Goal: Information Seeking & Learning: Find specific fact

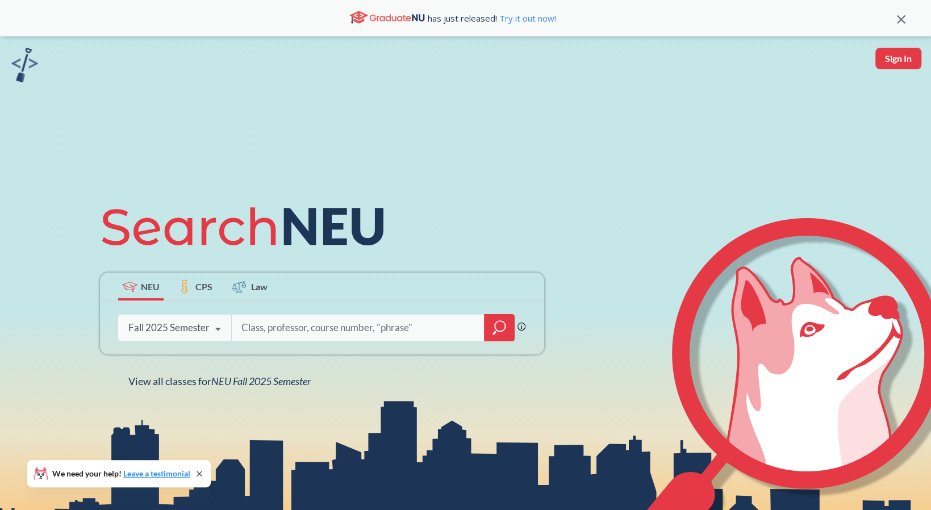
click at [311, 334] on input "search" at bounding box center [358, 328] width 236 height 24
type input "CS 4500"
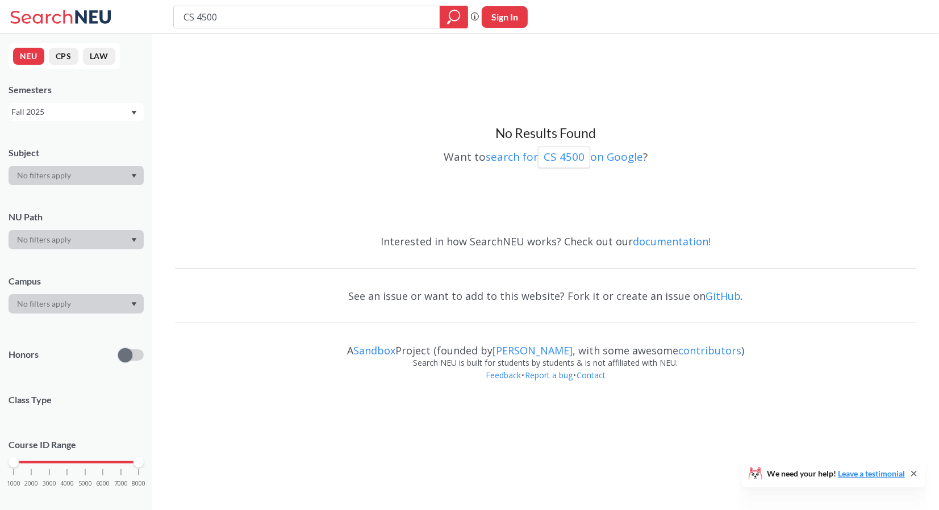
drag, startPoint x: 198, startPoint y: 16, endPoint x: 137, endPoint y: 20, distance: 60.4
click at [137, 20] on div "CS 4500 Phrase search guarantees the exact search appears in the results. Ex. I…" at bounding box center [469, 17] width 939 height 34
type input "4500"
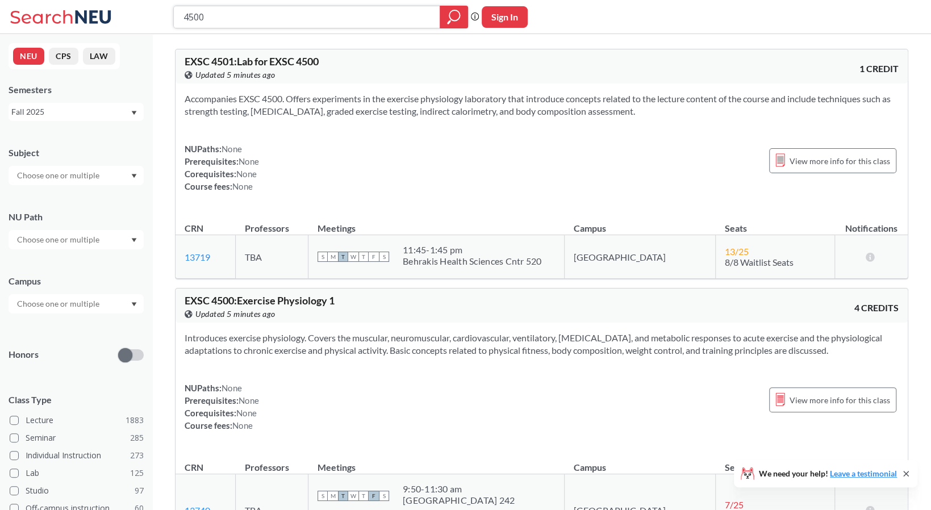
click at [186, 18] on input "4500" at bounding box center [306, 16] width 249 height 19
type input "CS4500"
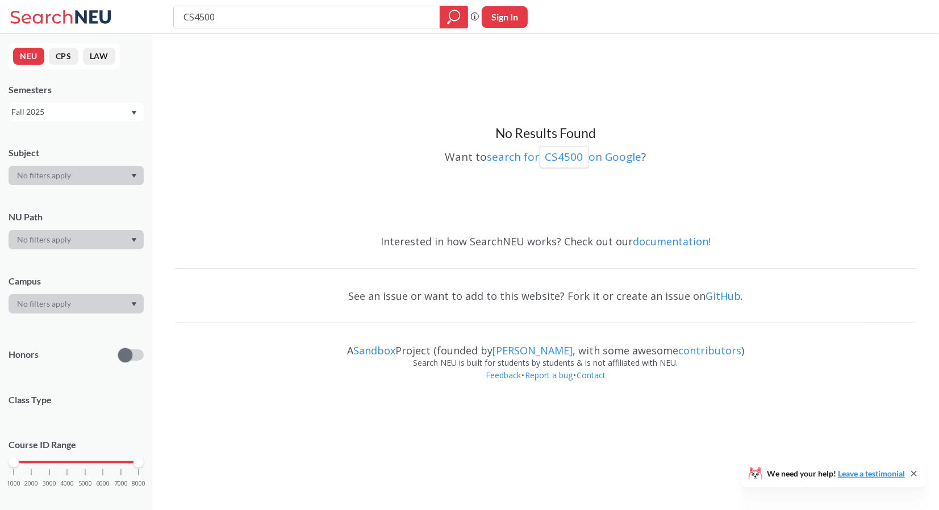
drag, startPoint x: 235, startPoint y: 23, endPoint x: 168, endPoint y: 20, distance: 67.7
click at [168, 20] on div "CS4500 Phrase search guarantees the exact search appears in the results. Ex. If…" at bounding box center [469, 17] width 939 height 34
type input "4500"
